Goal: Task Accomplishment & Management: Use online tool/utility

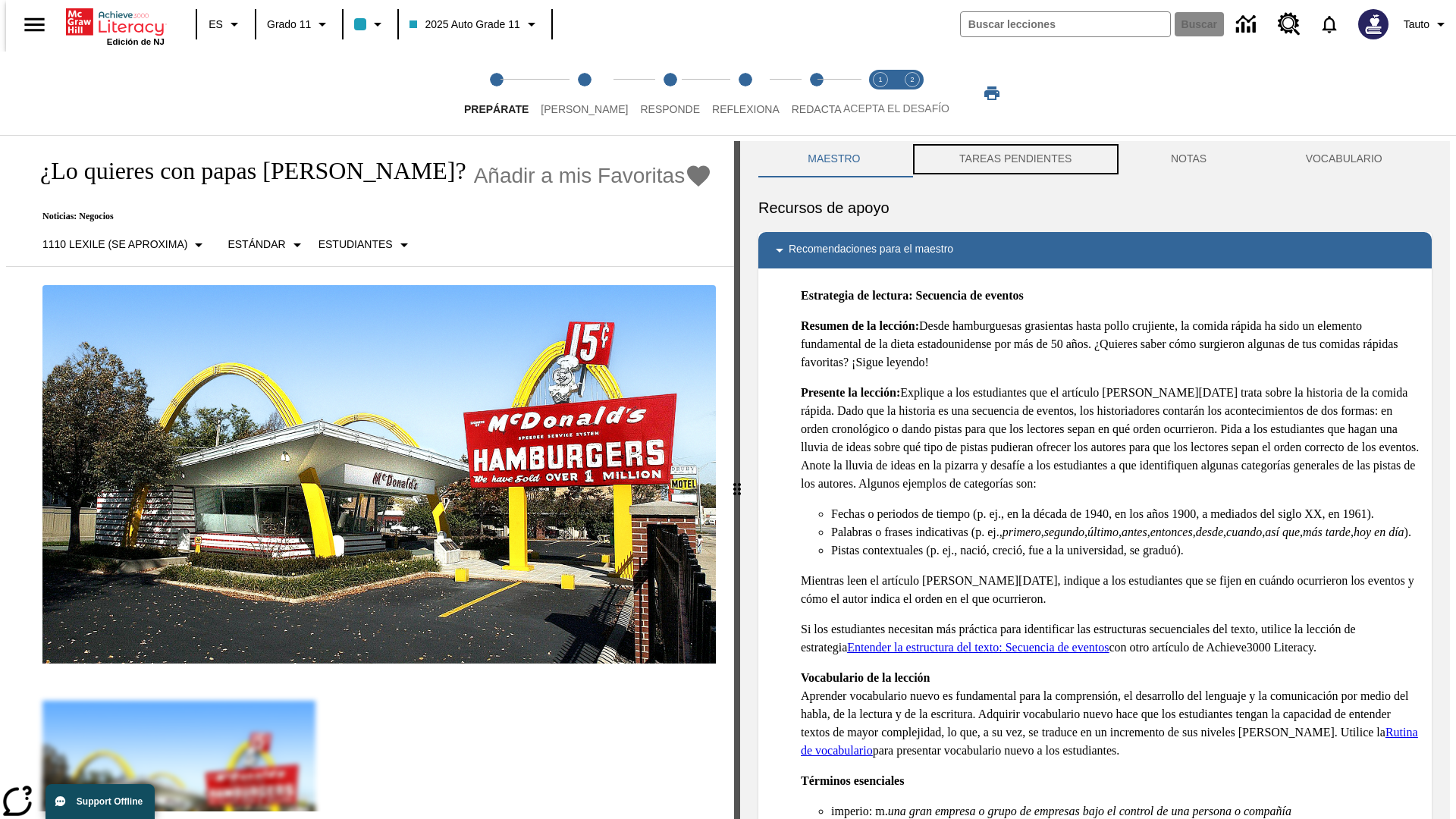
click at [1014, 160] on button "TAREAS PENDIENTES" at bounding box center [1016, 159] width 212 height 36
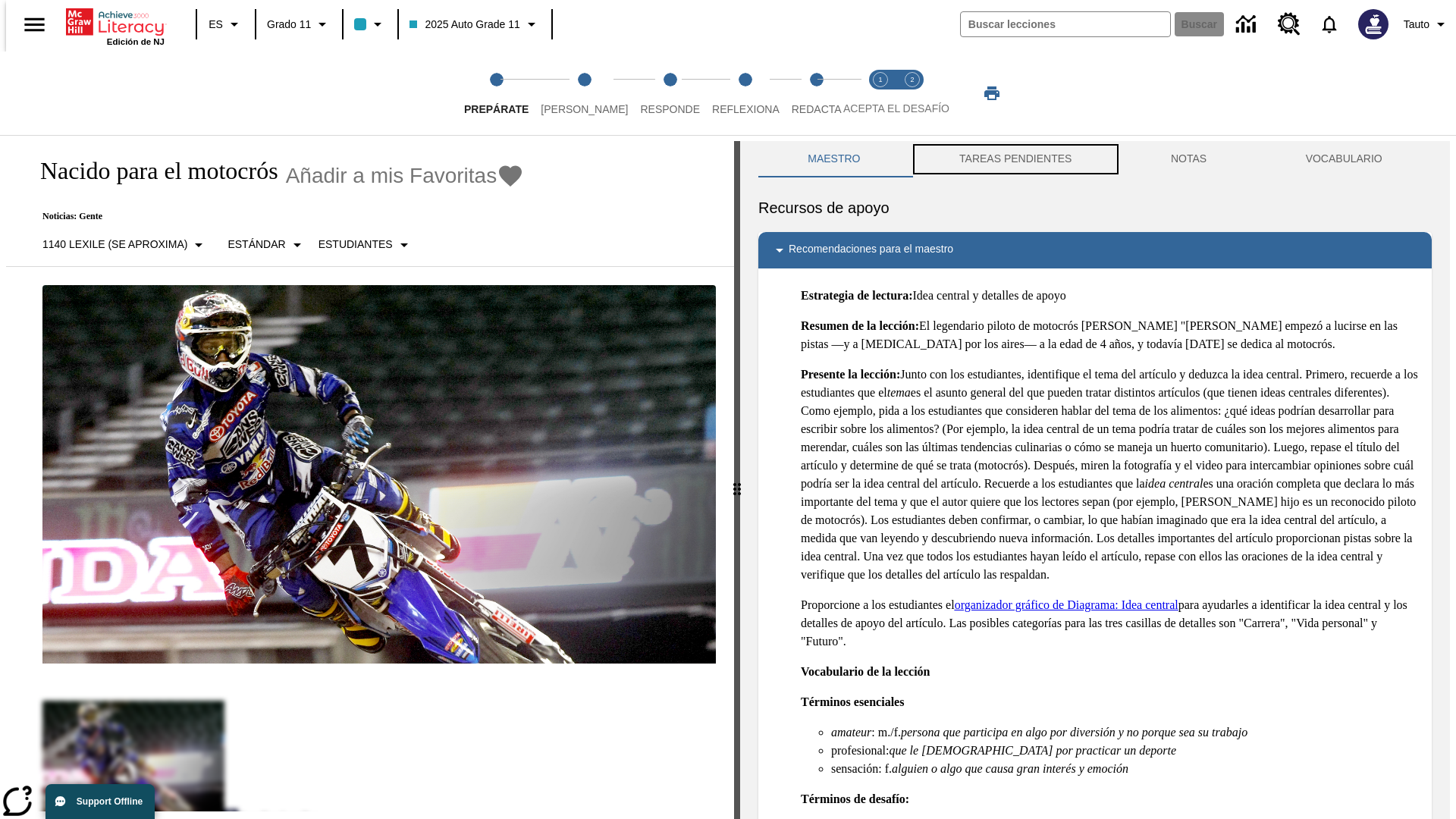
click at [1014, 160] on button "TAREAS PENDIENTES" at bounding box center [1016, 159] width 212 height 36
